Goal: Obtain resource: Obtain resource

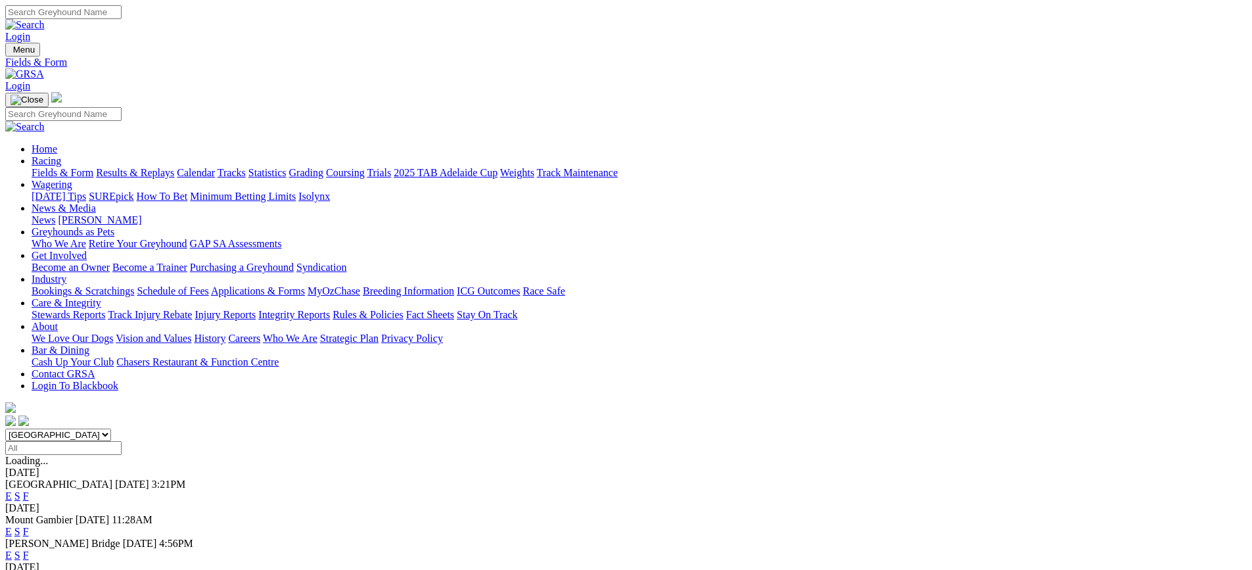
scroll to position [131, 0]
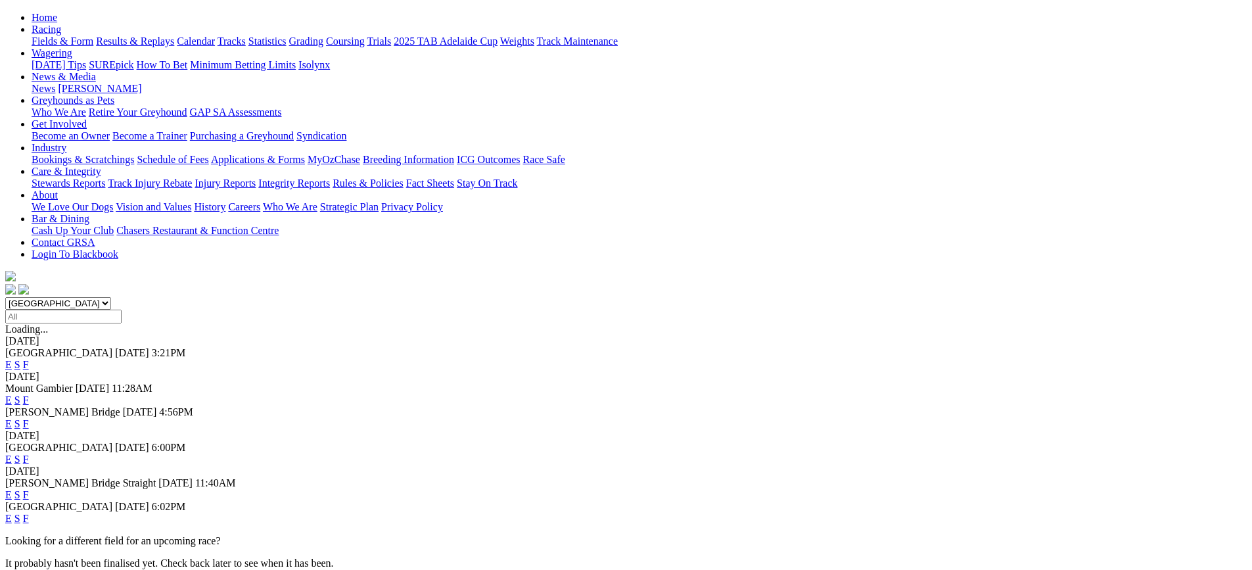
click at [29, 512] on link "F" at bounding box center [26, 517] width 6 height 11
